Goal: Task Accomplishment & Management: Manage account settings

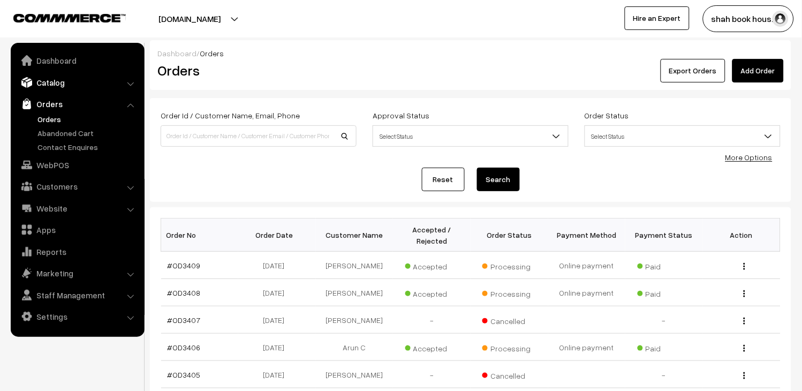
click at [52, 81] on link "Catalog" at bounding box center [76, 82] width 127 height 19
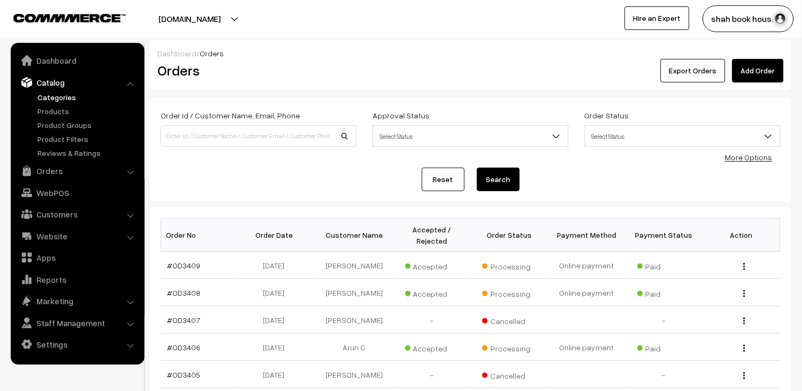
click at [55, 97] on link "Categories" at bounding box center [88, 97] width 106 height 11
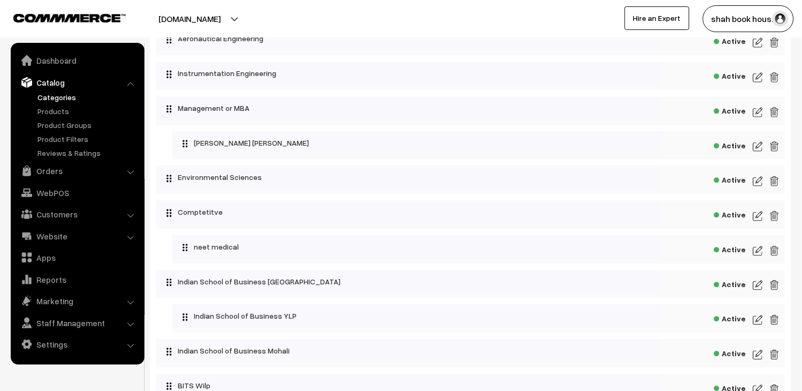
scroll to position [637, 0]
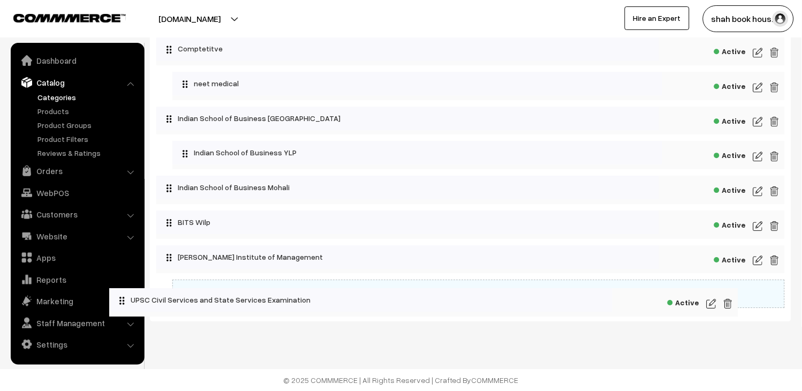
drag, startPoint x: 379, startPoint y: 291, endPoint x: 357, endPoint y: 298, distance: 23.5
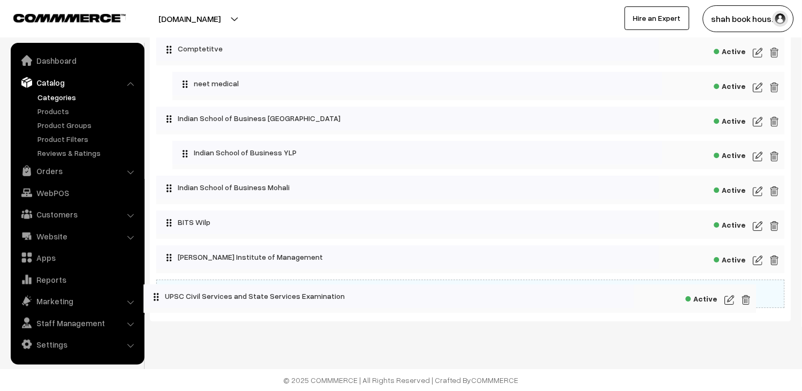
drag, startPoint x: 373, startPoint y: 286, endPoint x: 344, endPoint y: 288, distance: 28.4
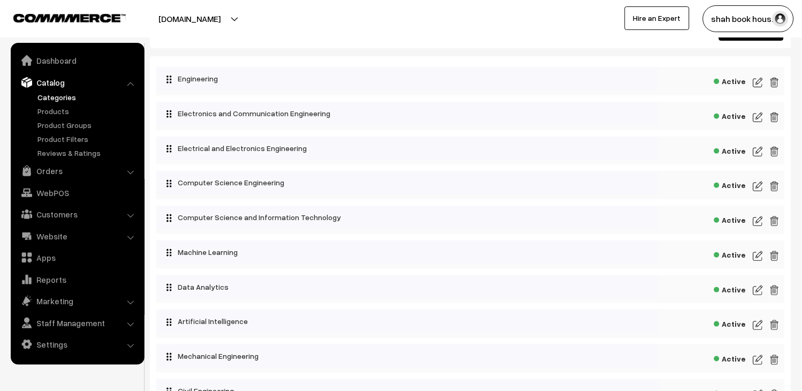
scroll to position [0, 0]
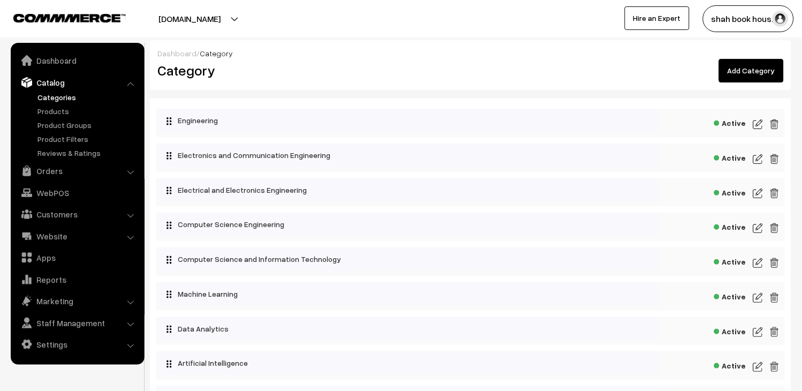
click at [748, 65] on link "Add Category" at bounding box center [751, 71] width 65 height 24
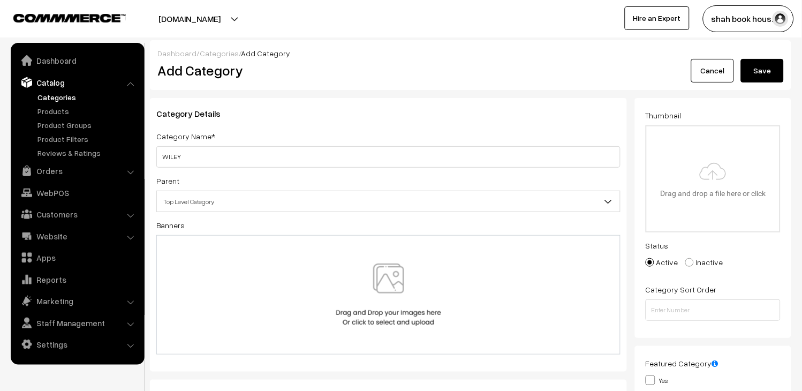
type input "WILEY"
click at [714, 67] on link "Cancel" at bounding box center [712, 71] width 43 height 24
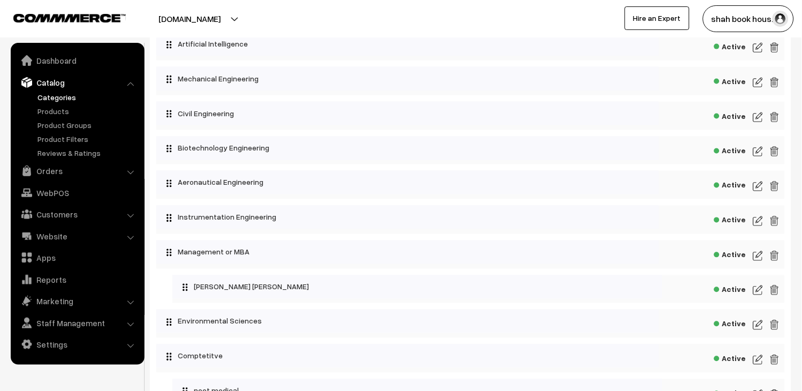
scroll to position [637, 0]
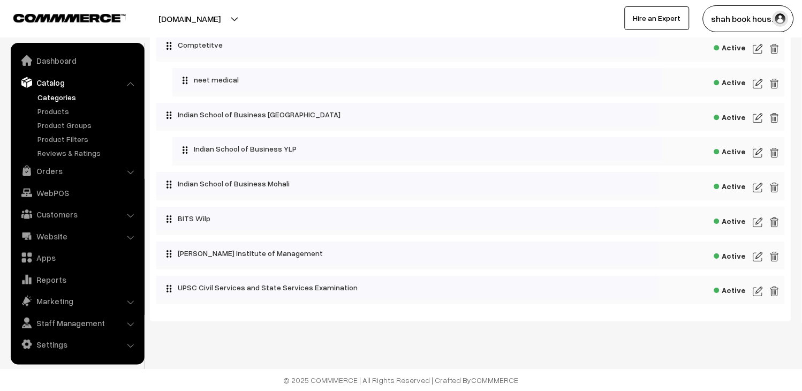
click at [755, 290] on img at bounding box center [758, 291] width 10 height 13
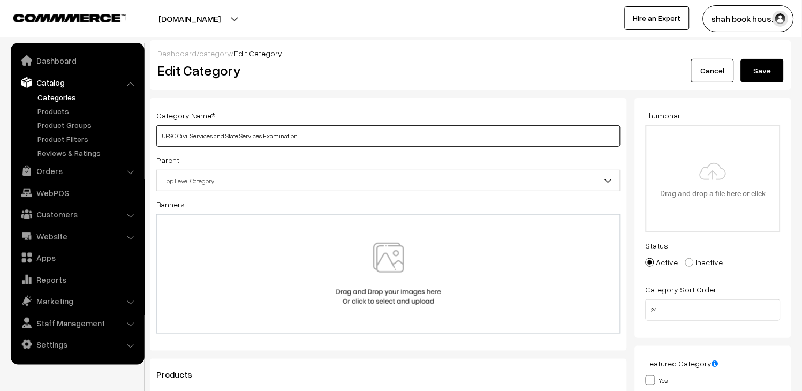
click at [352, 132] on input "UPSC Civil Services and State Services Examination" at bounding box center [388, 135] width 464 height 21
click at [764, 71] on button "Save" at bounding box center [762, 71] width 43 height 24
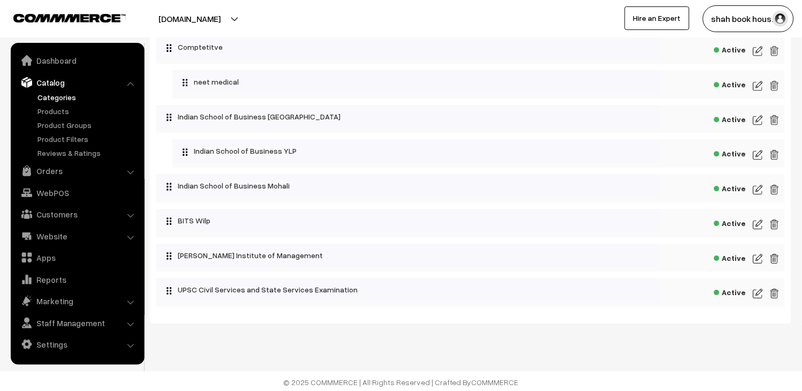
scroll to position [637, 0]
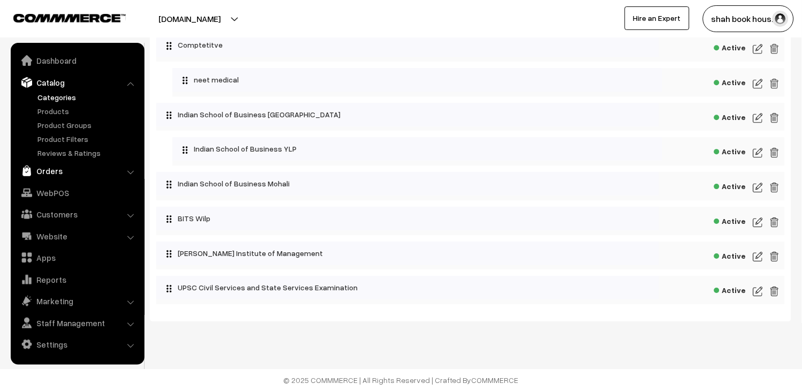
click at [50, 170] on link "Orders" at bounding box center [76, 170] width 127 height 19
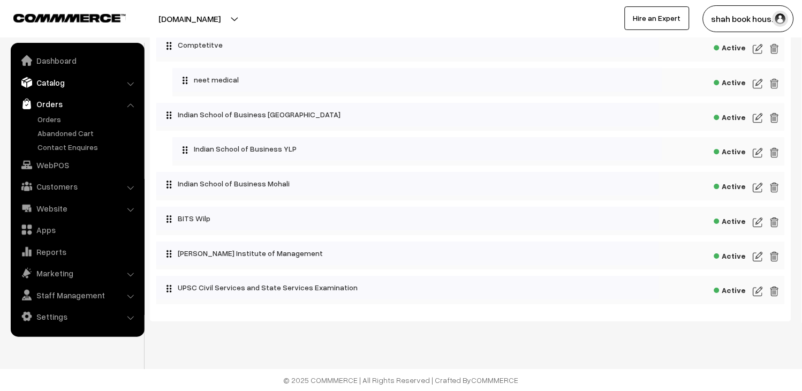
click at [66, 83] on link "Catalog" at bounding box center [76, 82] width 127 height 19
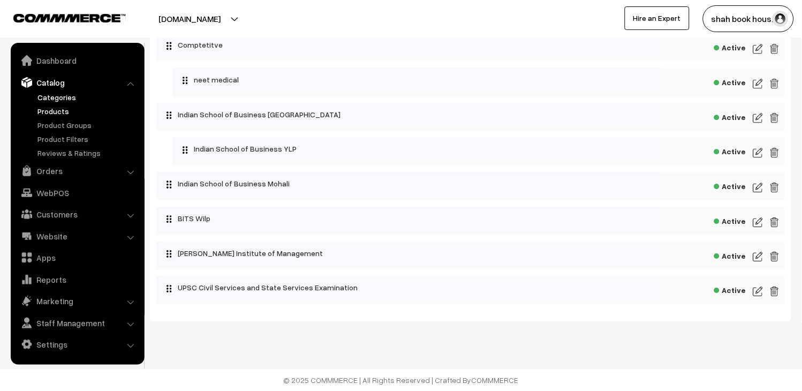
click at [67, 112] on link "Products" at bounding box center [88, 110] width 106 height 11
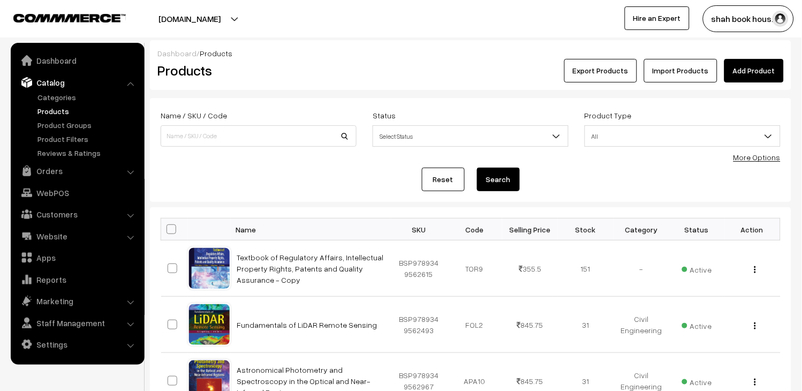
click at [675, 63] on link "Import Products" at bounding box center [680, 71] width 73 height 24
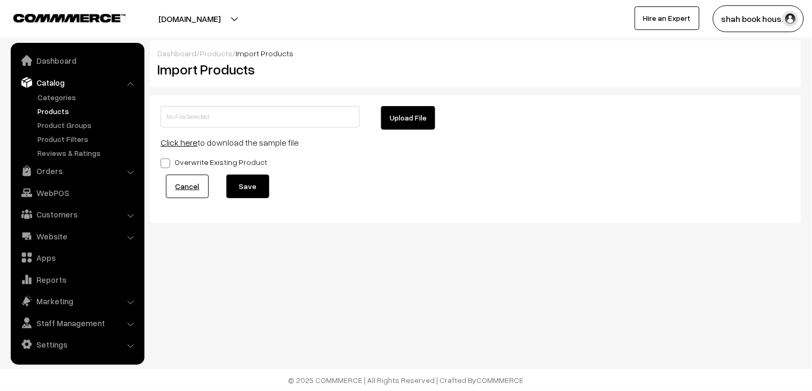
click at [397, 121] on button "Upload File" at bounding box center [408, 118] width 54 height 24
click at [255, 187] on button "Save" at bounding box center [247, 187] width 43 height 24
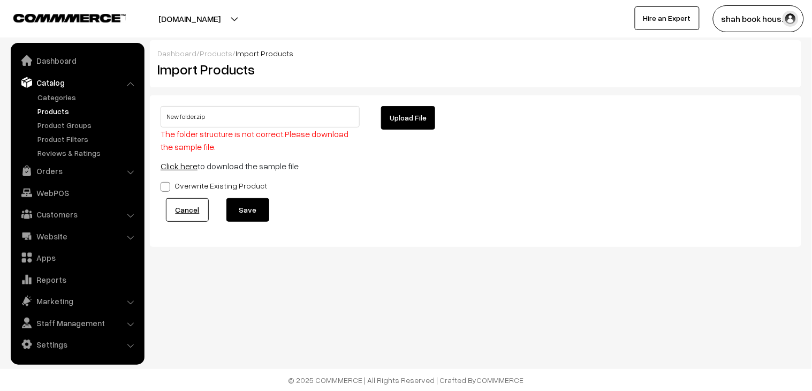
click at [423, 122] on button "Upload File" at bounding box center [408, 118] width 54 height 24
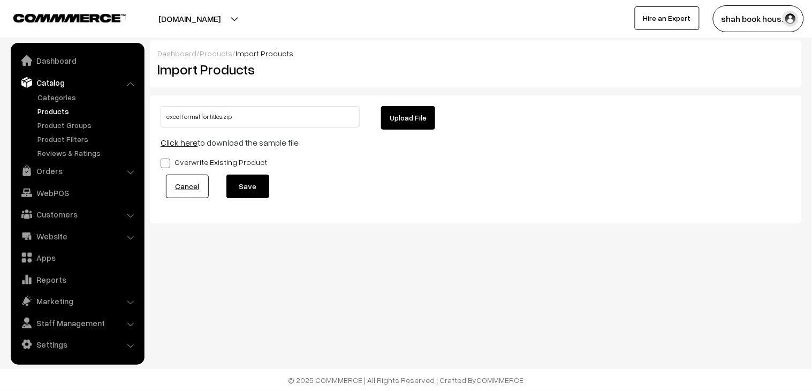
click at [418, 118] on button "Upload File" at bounding box center [408, 118] width 54 height 24
click at [252, 193] on button "Save" at bounding box center [247, 187] width 43 height 24
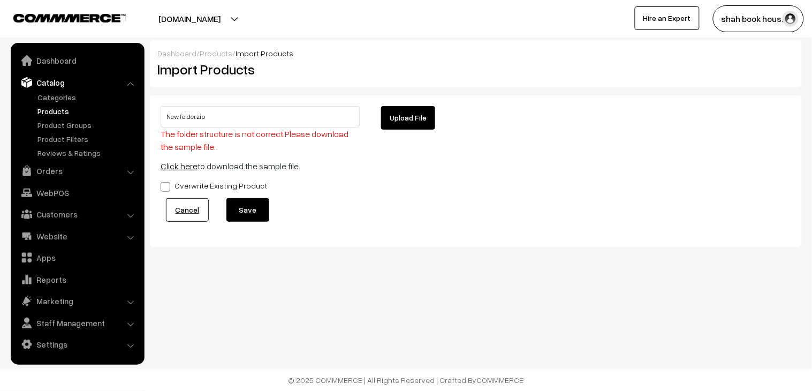
click at [407, 118] on button "Upload File" at bounding box center [408, 118] width 54 height 24
type input "excel format for titles.zip"
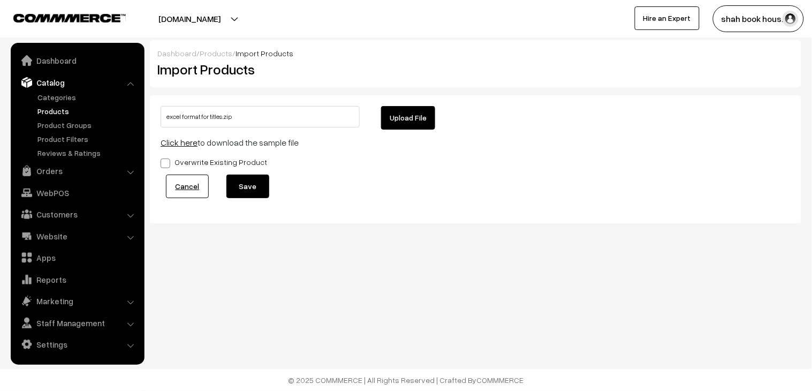
click at [255, 186] on button "Save" at bounding box center [247, 187] width 43 height 24
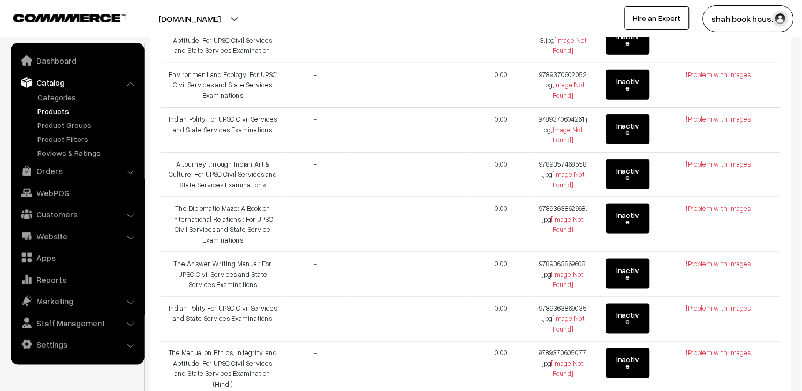
scroll to position [178, 0]
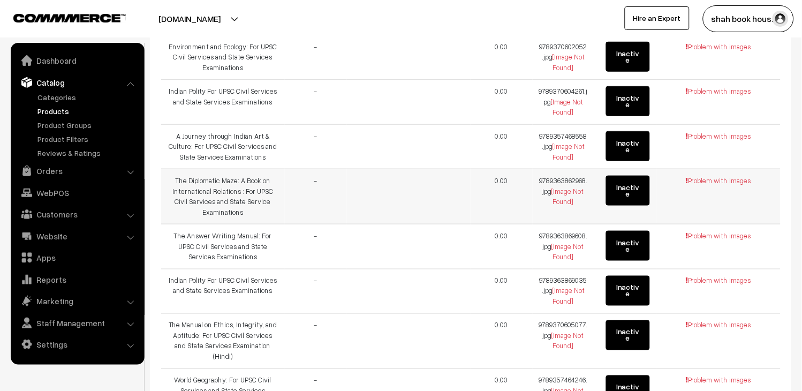
click at [558, 194] on span "[Image Not Found]" at bounding box center [568, 196] width 32 height 19
click at [703, 178] on span "Problem with images" at bounding box center [718, 180] width 66 height 9
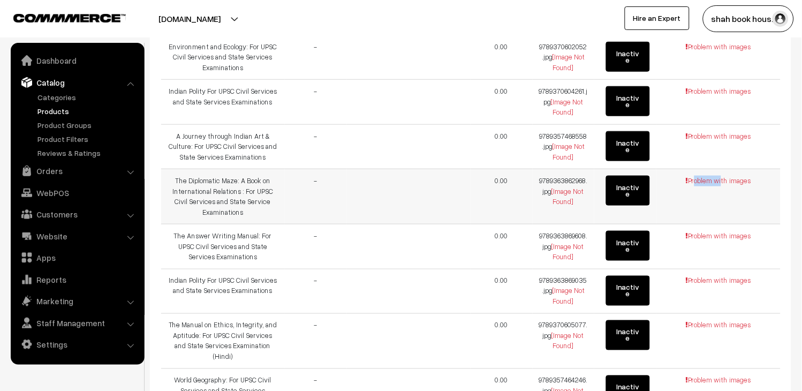
click at [703, 178] on span "Problem with images" at bounding box center [718, 180] width 66 height 9
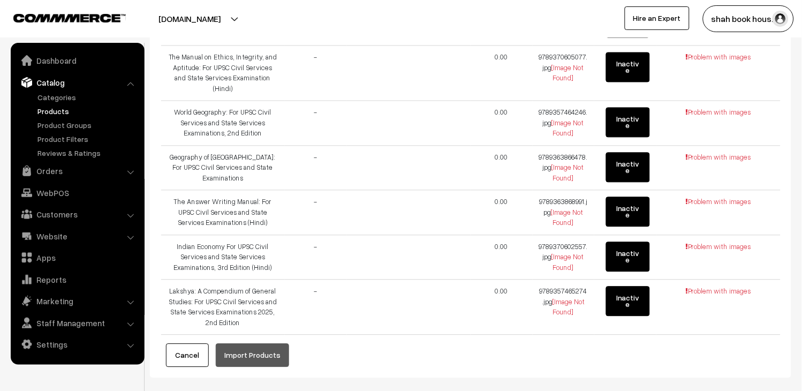
scroll to position [493, 0]
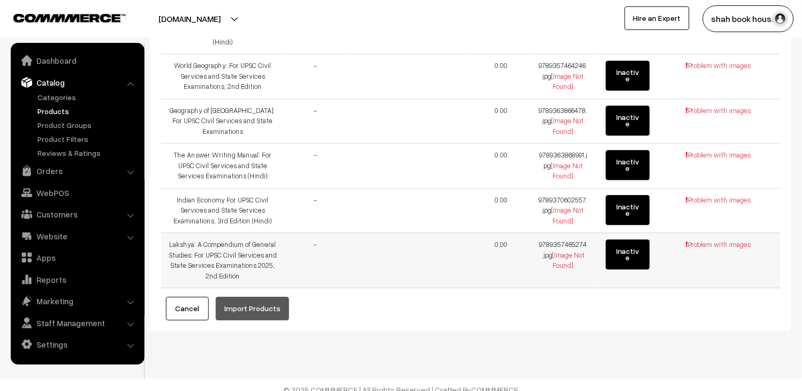
click at [718, 242] on td "Problem with images" at bounding box center [718, 260] width 124 height 55
click at [716, 240] on span "Problem with images" at bounding box center [718, 244] width 66 height 9
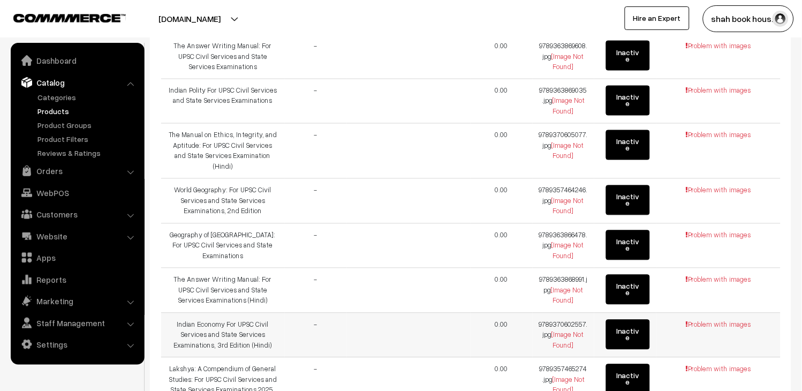
scroll to position [0, 0]
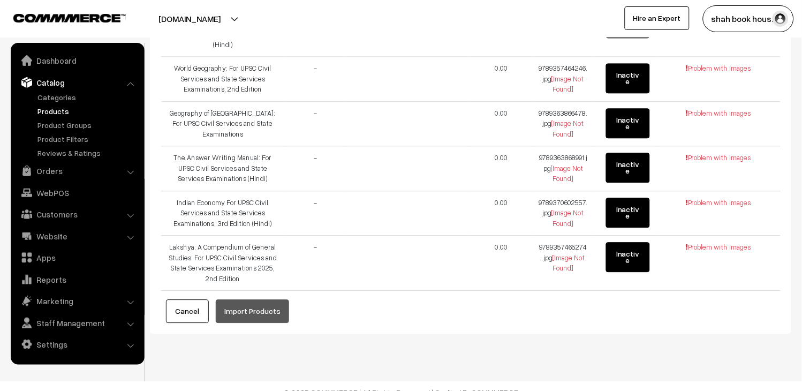
scroll to position [493, 0]
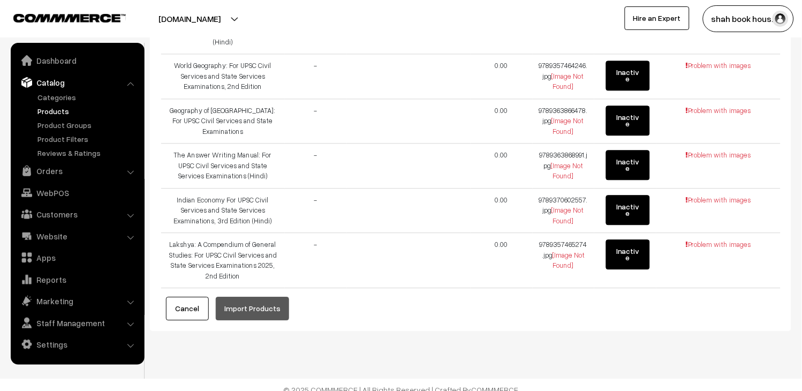
click at [200, 302] on button "Cancel" at bounding box center [187, 309] width 43 height 24
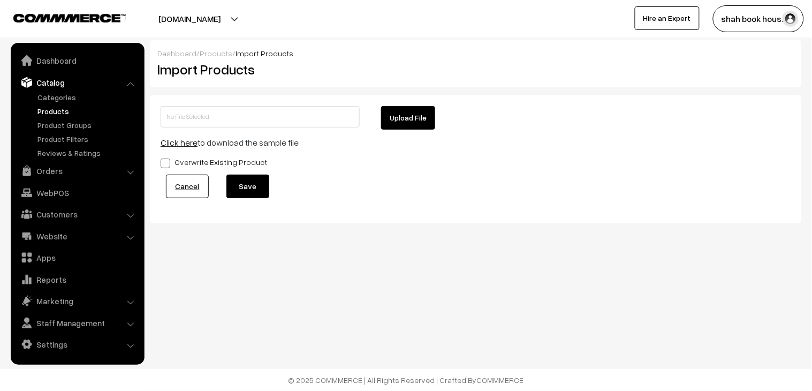
click at [413, 120] on button "Upload File" at bounding box center [408, 118] width 54 height 24
click at [400, 121] on button "Upload File" at bounding box center [408, 118] width 54 height 24
type input "New folder.zip"
click at [255, 184] on button "Save" at bounding box center [247, 187] width 43 height 24
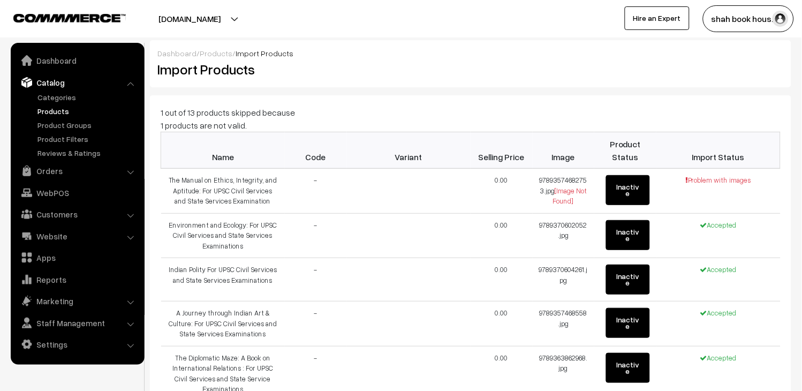
click at [488, 72] on div at bounding box center [631, 69] width 321 height 21
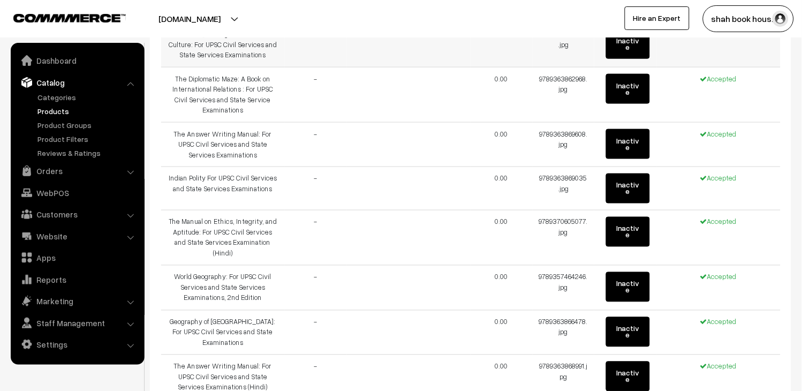
scroll to position [416, 0]
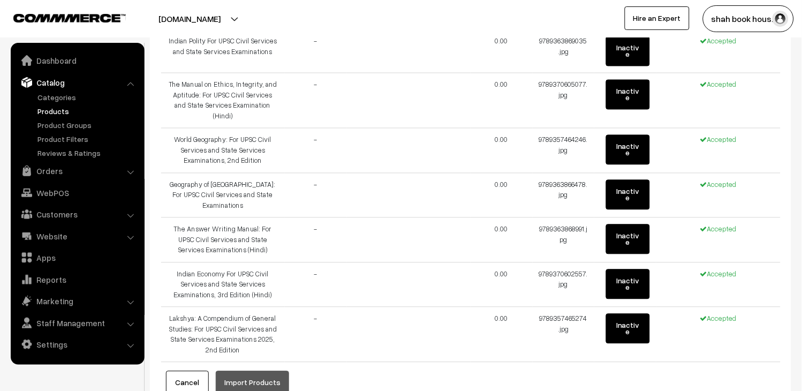
click at [184, 371] on button "Cancel" at bounding box center [187, 383] width 43 height 24
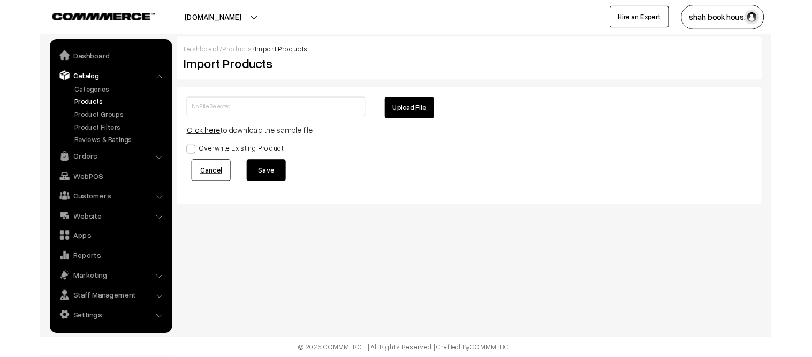
scroll to position [0, 0]
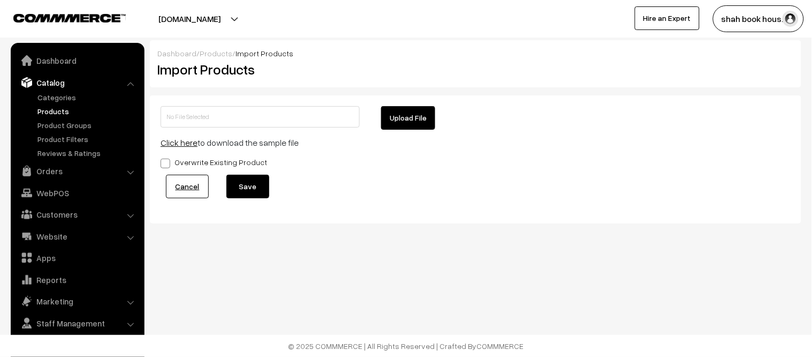
click at [59, 105] on link "Products" at bounding box center [88, 110] width 106 height 11
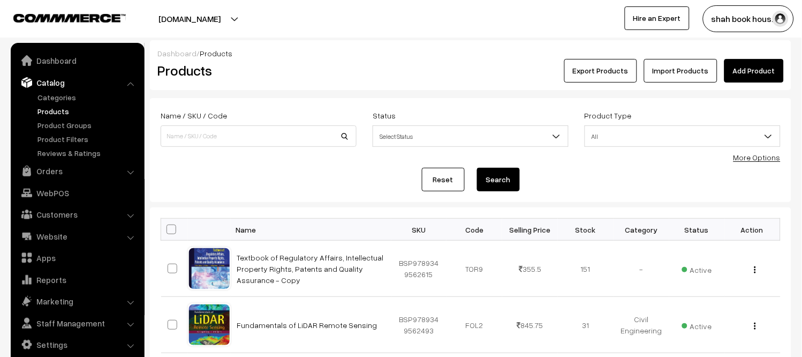
click at [60, 113] on link "Products" at bounding box center [88, 110] width 106 height 11
click at [51, 170] on link "Orders" at bounding box center [76, 170] width 127 height 19
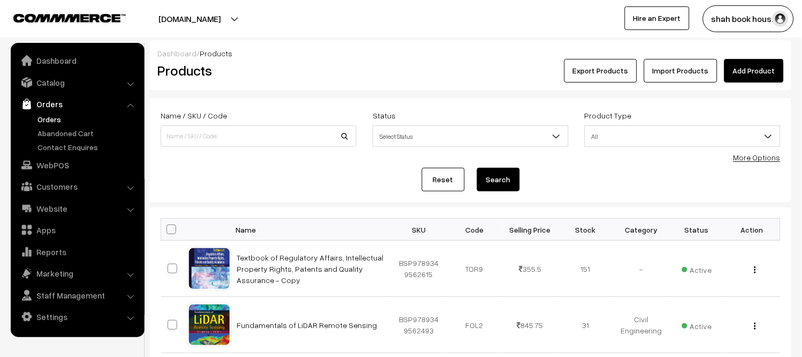
click at [52, 117] on link "Orders" at bounding box center [88, 118] width 106 height 11
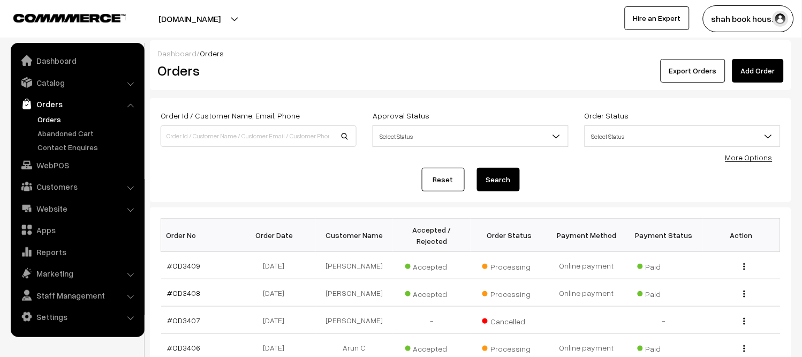
click at [51, 113] on link "Orders" at bounding box center [88, 118] width 106 height 11
click at [46, 115] on link "Orders" at bounding box center [88, 118] width 106 height 11
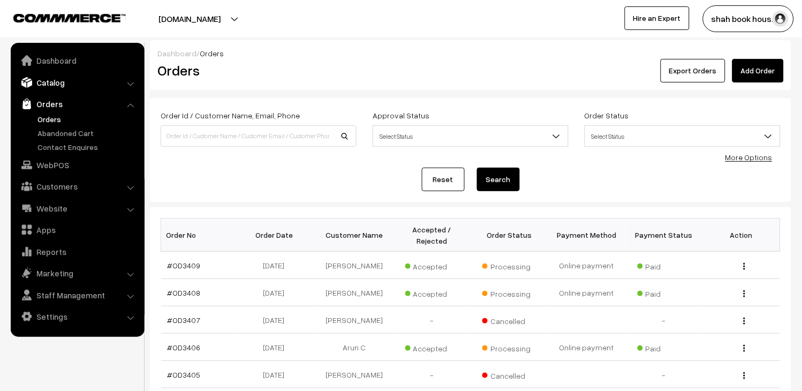
click at [54, 84] on link "Catalog" at bounding box center [76, 82] width 127 height 19
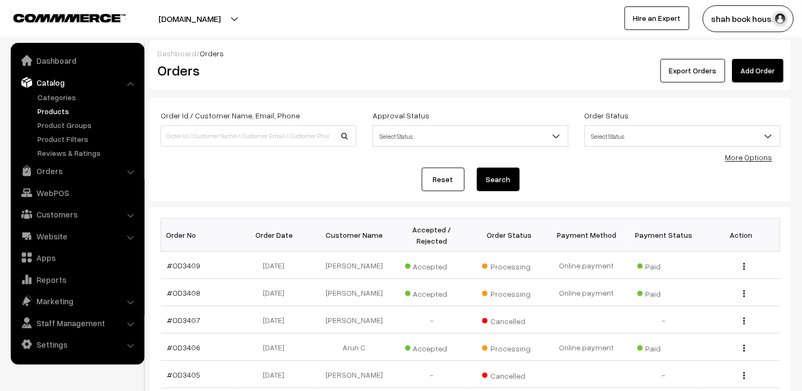
click at [55, 109] on link "Products" at bounding box center [88, 110] width 106 height 11
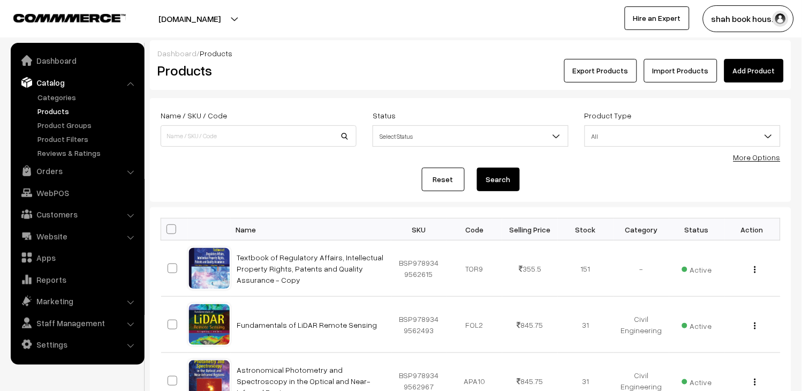
click at [678, 72] on link "Import Products" at bounding box center [680, 71] width 73 height 24
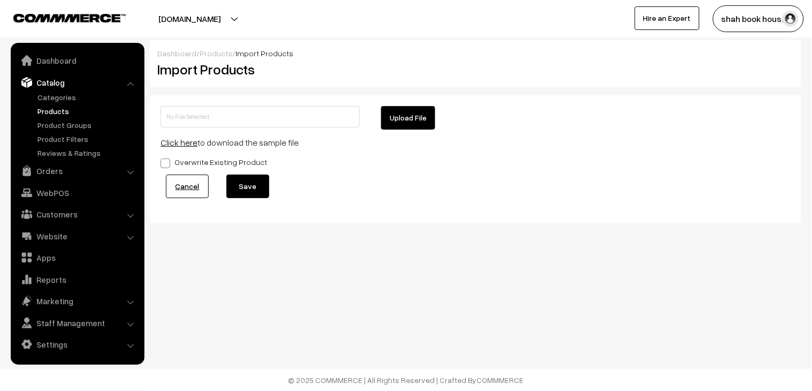
click at [402, 113] on button "Upload File" at bounding box center [408, 118] width 54 height 24
type input "New folder.zip"
click at [249, 185] on button "Save" at bounding box center [247, 187] width 43 height 24
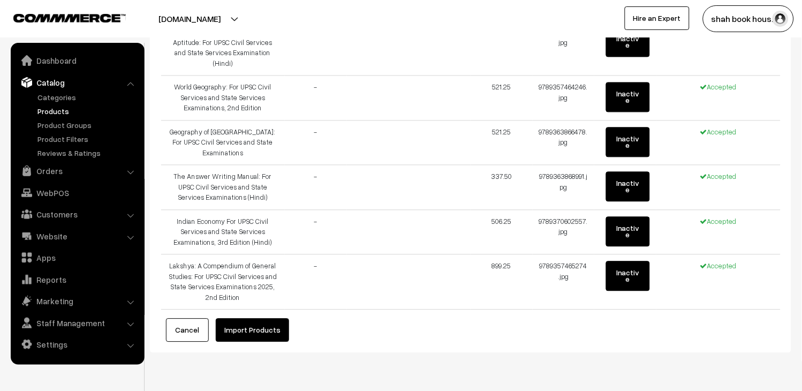
scroll to position [457, 0]
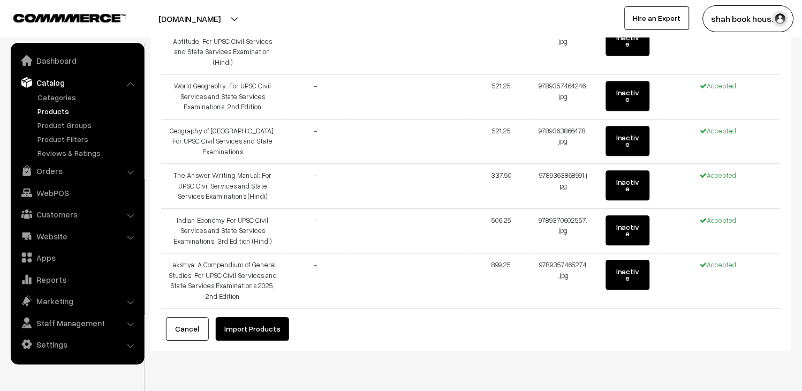
click at [263, 317] on button "Import Products" at bounding box center [252, 329] width 73 height 24
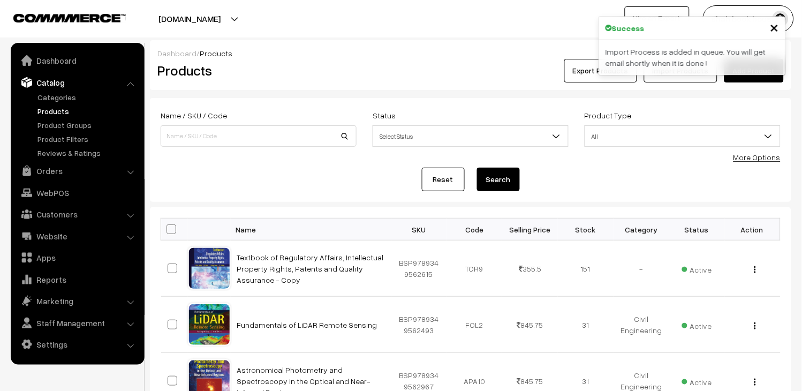
click at [54, 109] on link "Products" at bounding box center [88, 110] width 106 height 11
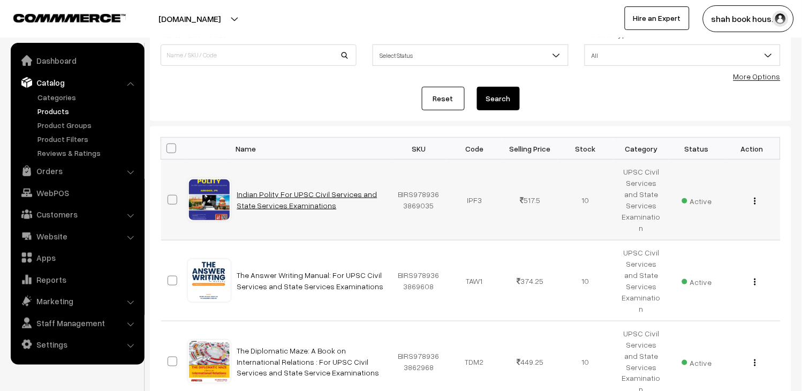
scroll to position [59, 0]
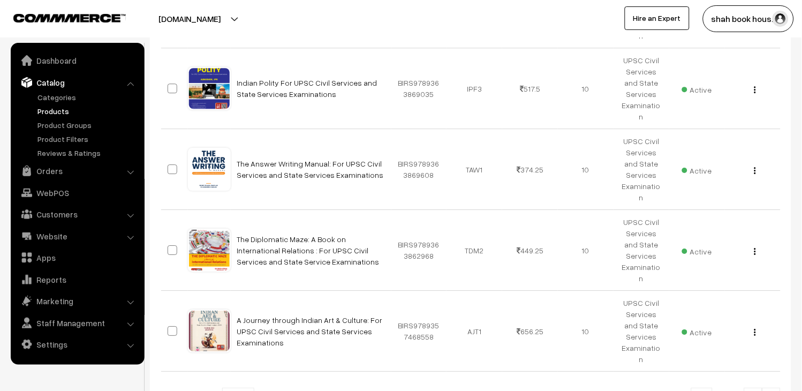
scroll to position [681, 0]
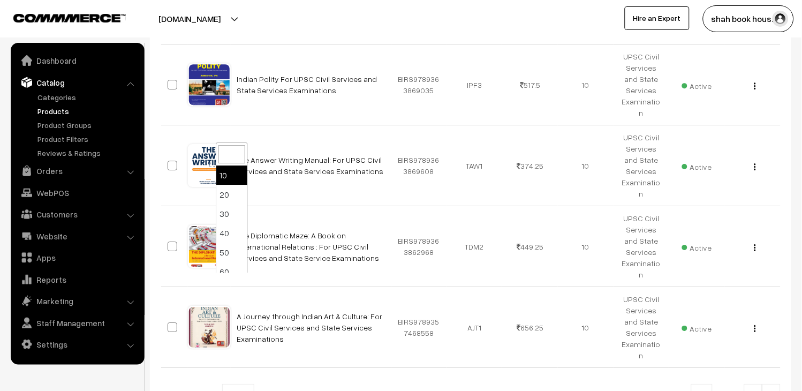
click at [242, 390] on b at bounding box center [247, 395] width 11 height 11
select select "20"
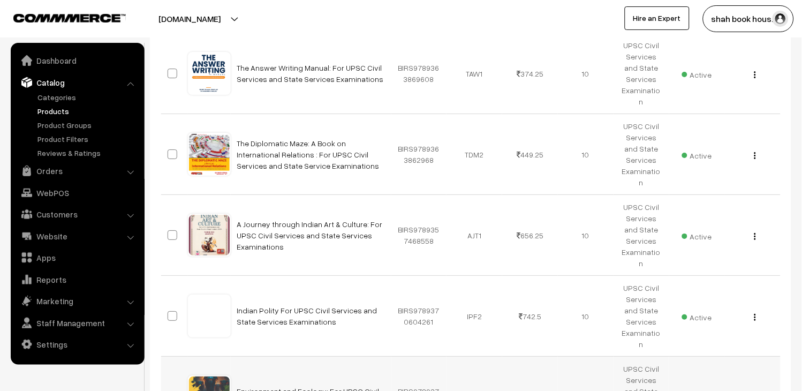
scroll to position [832, 0]
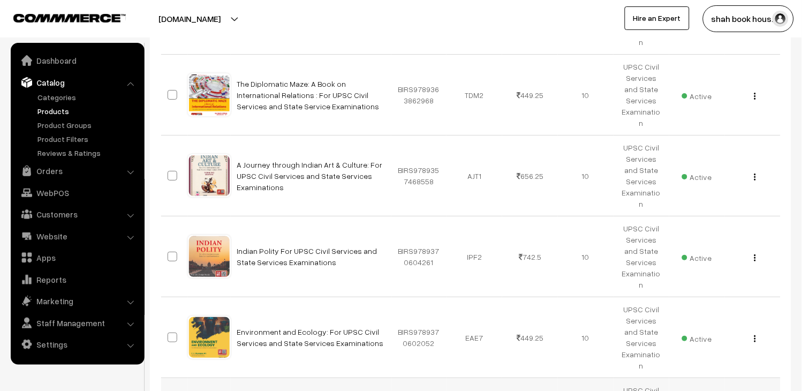
checkbox input "true"
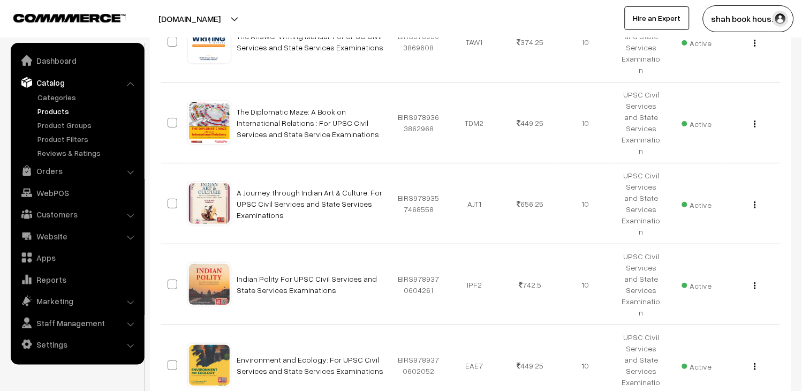
scroll to position [860, 0]
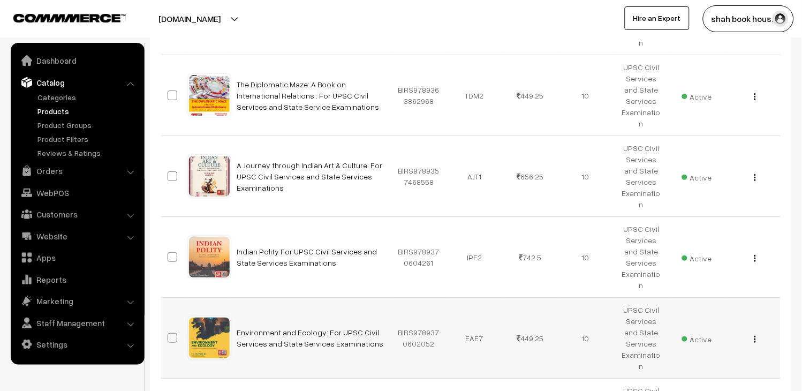
click at [177, 333] on span at bounding box center [173, 338] width 10 height 10
click at [169, 328] on input "checkbox" at bounding box center [165, 331] width 7 height 7
checkbox input "true"
click at [172, 251] on label at bounding box center [174, 257] width 13 height 13
click at [169, 247] on input "checkbox" at bounding box center [165, 250] width 7 height 7
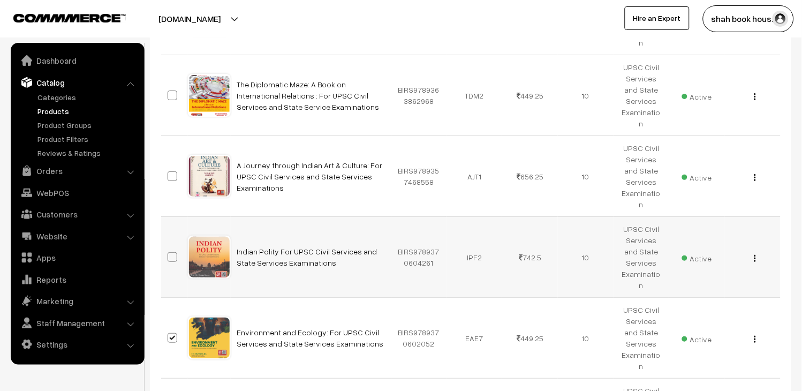
checkbox input "true"
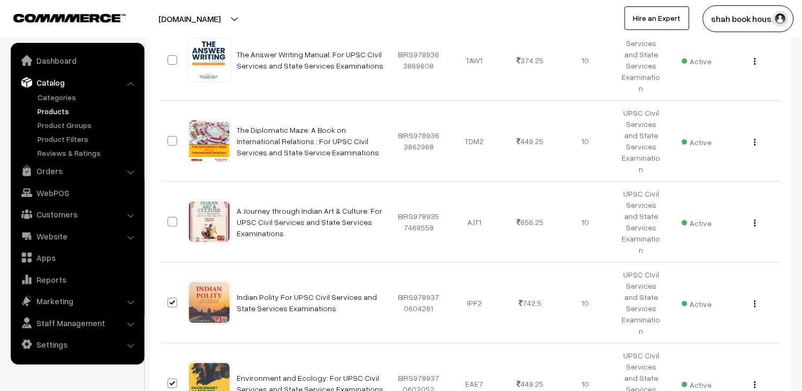
scroll to position [741, 0]
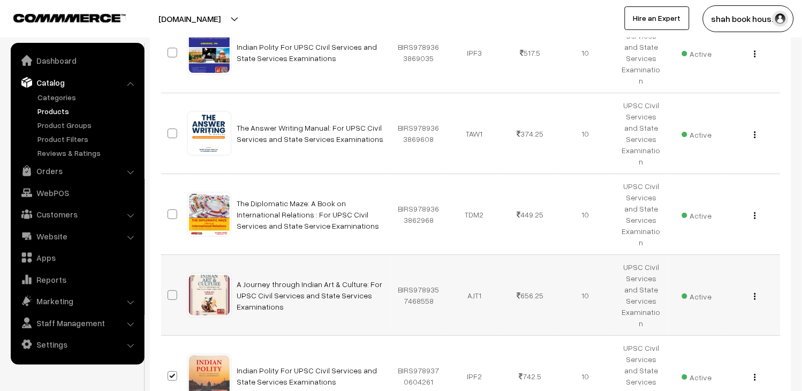
click at [176, 289] on label at bounding box center [174, 295] width 13 height 13
click at [169, 285] on input "checkbox" at bounding box center [165, 288] width 7 height 7
checkbox input "true"
click at [173, 209] on span at bounding box center [173, 214] width 10 height 10
click at [169, 204] on input "checkbox" at bounding box center [165, 207] width 7 height 7
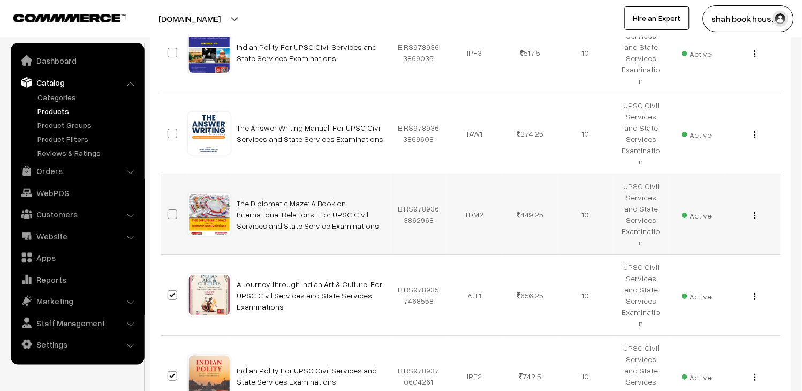
checkbox input "true"
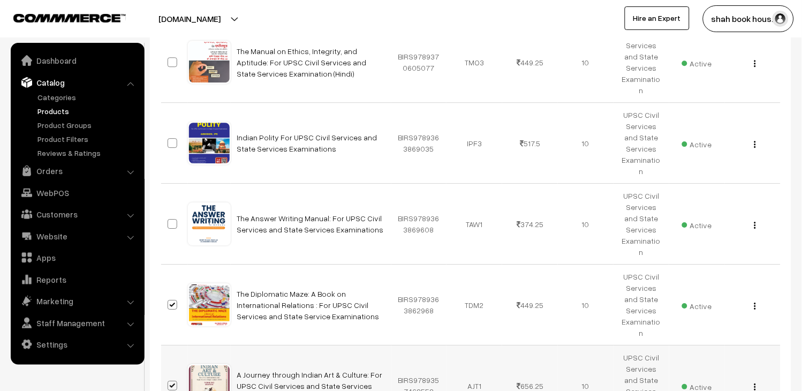
scroll to position [622, 0]
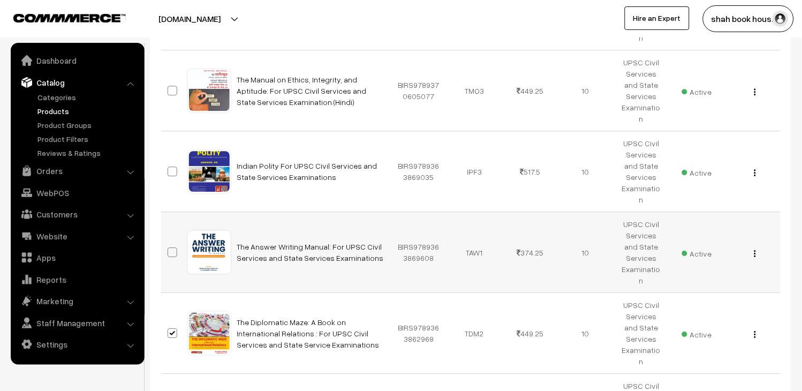
click at [168, 247] on span at bounding box center [173, 252] width 10 height 10
click at [168, 242] on input "checkbox" at bounding box center [165, 245] width 7 height 7
checkbox input "true"
click at [168, 166] on span at bounding box center [173, 171] width 10 height 10
click at [168, 161] on input "checkbox" at bounding box center [165, 164] width 7 height 7
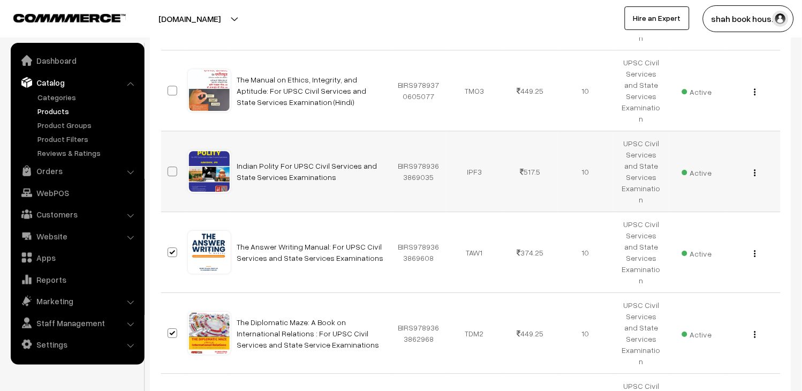
checkbox input "true"
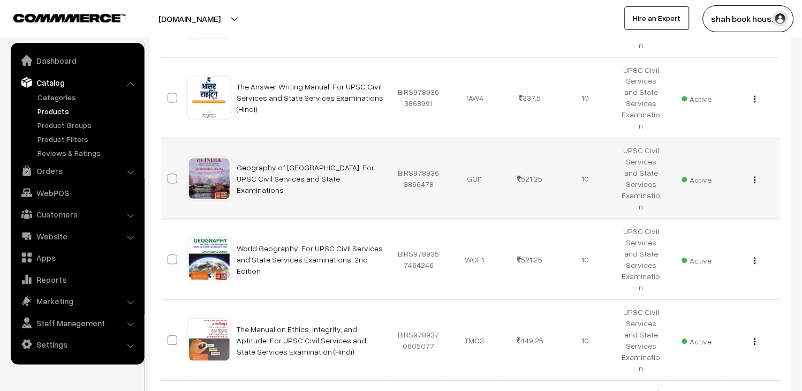
scroll to position [384, 0]
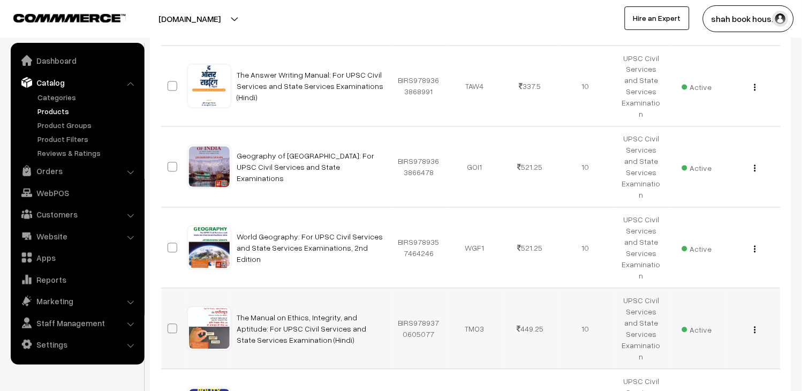
click at [178, 322] on label at bounding box center [174, 328] width 13 height 13
click at [169, 319] on input "checkbox" at bounding box center [165, 322] width 7 height 7
checkbox input "true"
click at [172, 243] on span at bounding box center [173, 248] width 10 height 10
click at [169, 238] on input "checkbox" at bounding box center [165, 241] width 7 height 7
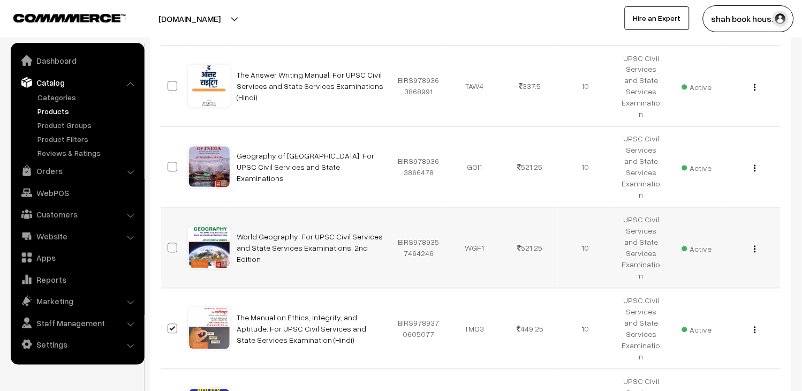
checkbox input "true"
click at [170, 162] on span at bounding box center [173, 167] width 10 height 10
click at [169, 157] on input "checkbox" at bounding box center [165, 160] width 7 height 7
checkbox input "true"
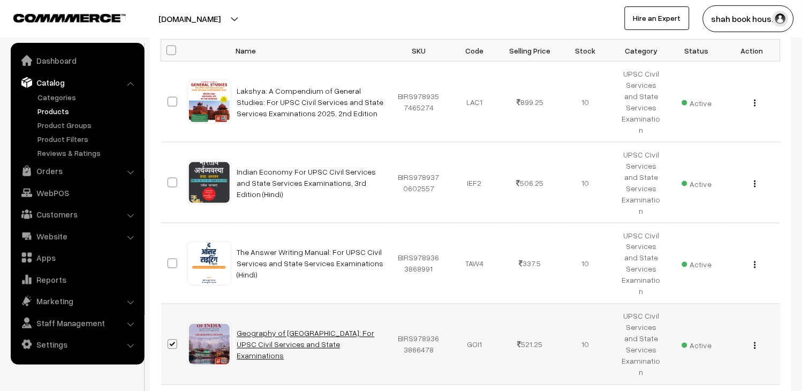
scroll to position [206, 0]
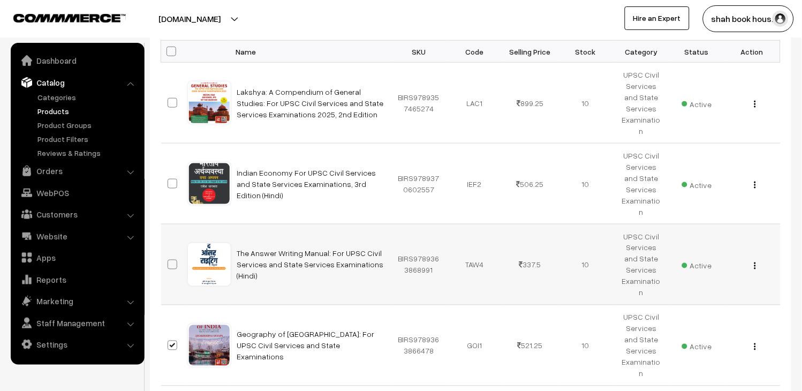
click at [177, 260] on span at bounding box center [173, 265] width 10 height 10
click at [169, 254] on input "checkbox" at bounding box center [165, 257] width 7 height 7
checkbox input "true"
click at [170, 179] on span at bounding box center [173, 184] width 10 height 10
click at [169, 173] on input "checkbox" at bounding box center [165, 176] width 7 height 7
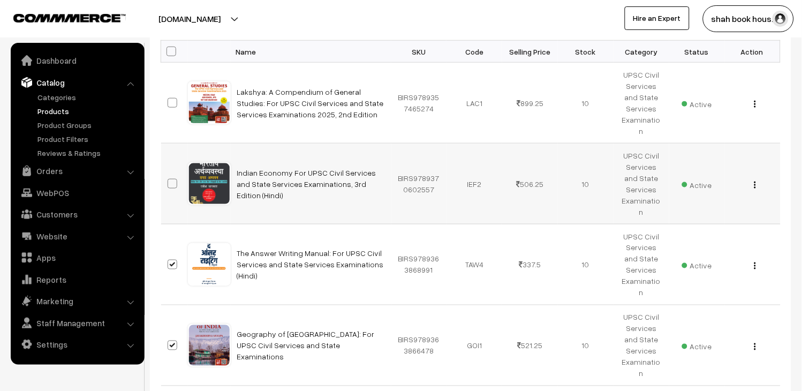
checkbox input "true"
click at [168, 98] on span at bounding box center [173, 103] width 10 height 10
click at [167, 97] on input "checkbox" at bounding box center [165, 96] width 7 height 7
checkbox input "true"
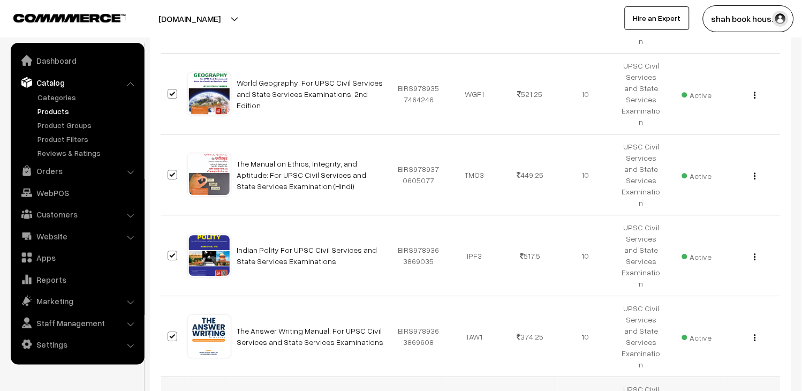
scroll to position [681, 0]
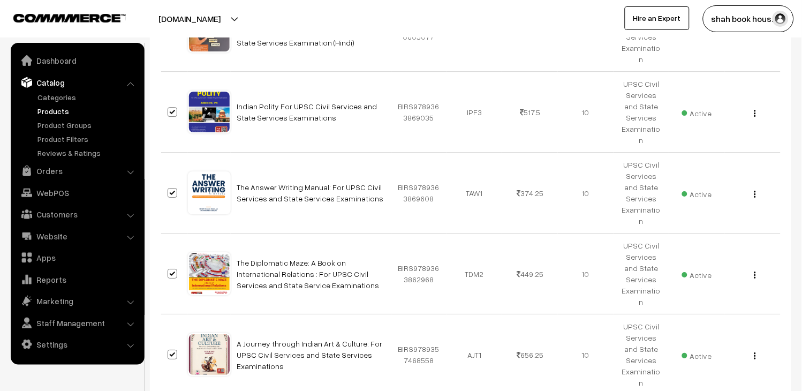
click at [60, 114] on link "Products" at bounding box center [88, 110] width 106 height 11
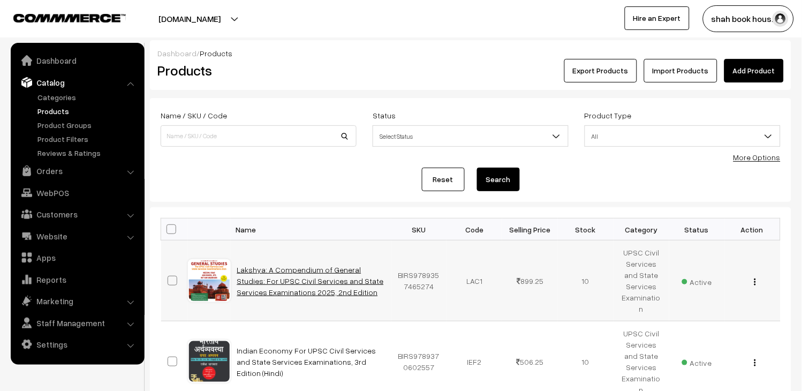
click at [259, 265] on link "Lakshya: A Compendium of General Studies: For UPSC Civil Services and State Ser…" at bounding box center [310, 281] width 147 height 32
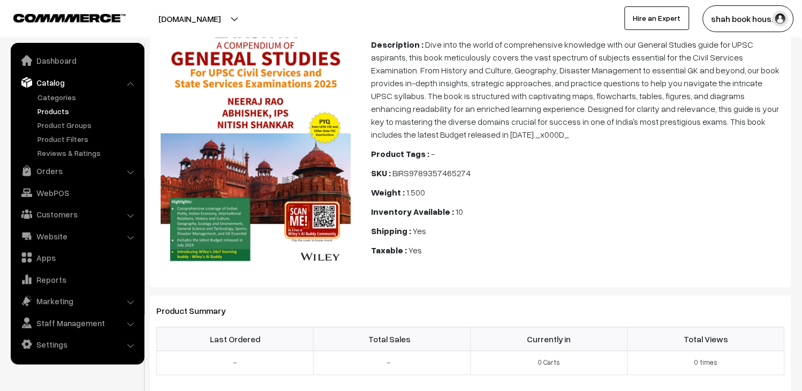
scroll to position [178, 0]
click at [435, 172] on span "BIRS9789357465274" at bounding box center [431, 172] width 78 height 11
copy span "BIRS9789357465274"
